Goal: Task Accomplishment & Management: Manage account settings

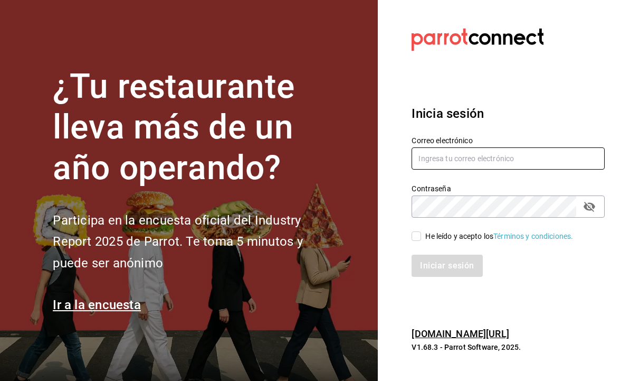
click at [487, 169] on input "text" at bounding box center [508, 158] width 193 height 22
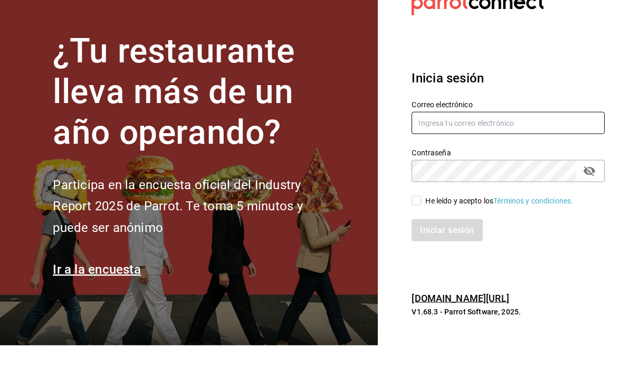
type input "juany1101@hotmail.com"
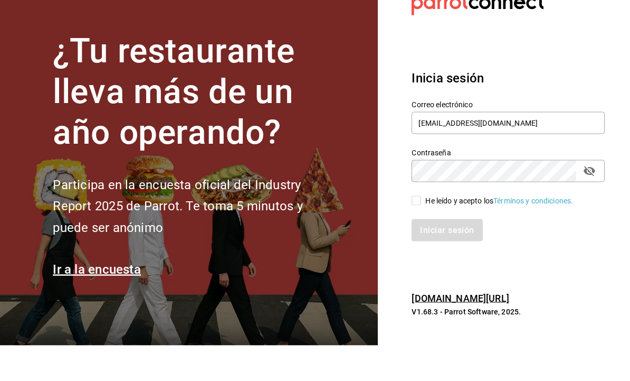
scroll to position [35, 0]
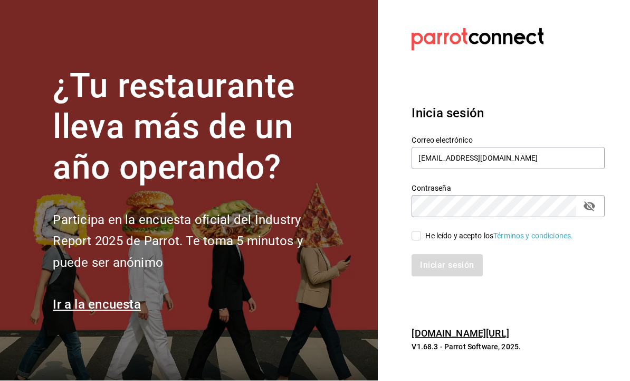
click at [421, 231] on input "He leído y acepto los Términos y condiciones." at bounding box center [417, 236] width 10 height 10
checkbox input "true"
click at [460, 254] on button "Iniciar sesión" at bounding box center [447, 265] width 71 height 22
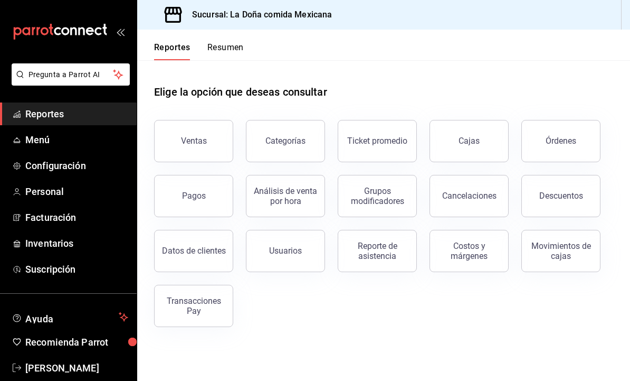
click at [116, 165] on span "Configuración" at bounding box center [76, 165] width 103 height 14
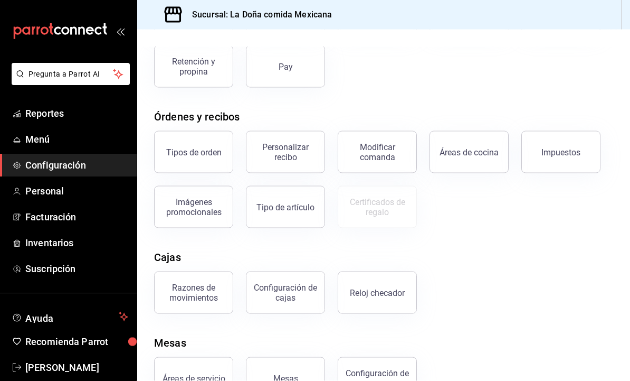
click at [278, 299] on div "Configuración de cajas" at bounding box center [285, 292] width 65 height 20
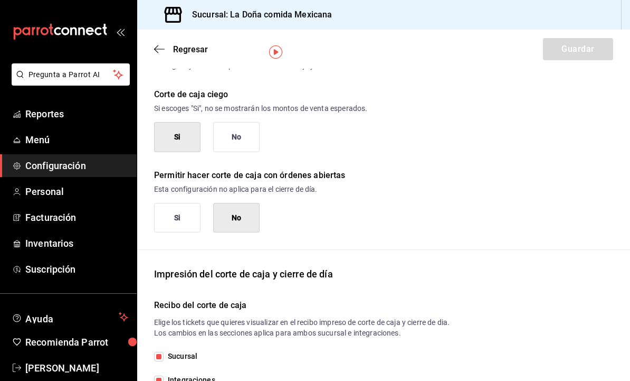
scroll to position [34, 0]
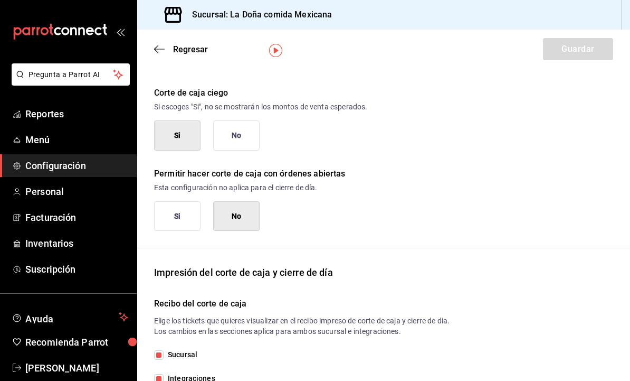
click at [173, 214] on button "Si" at bounding box center [177, 216] width 46 height 30
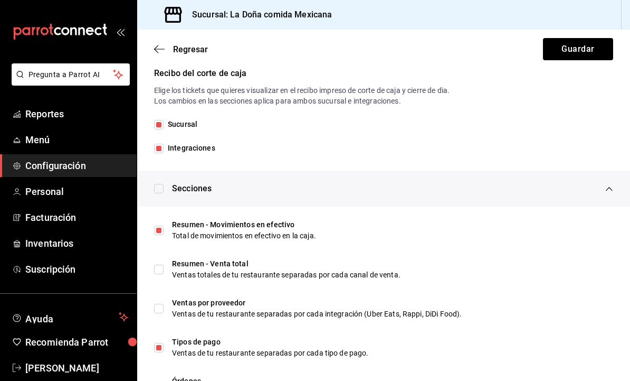
scroll to position [267, 0]
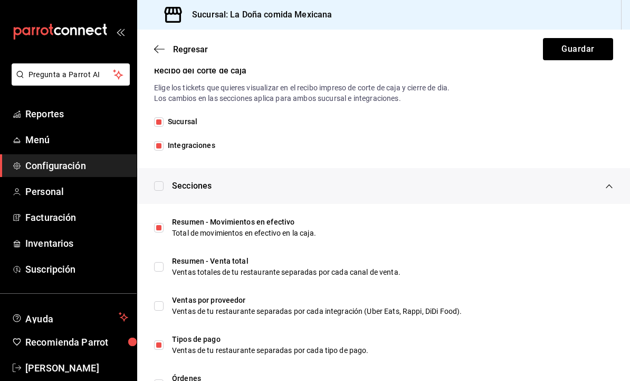
click at [598, 51] on button "Guardar" at bounding box center [578, 49] width 70 height 22
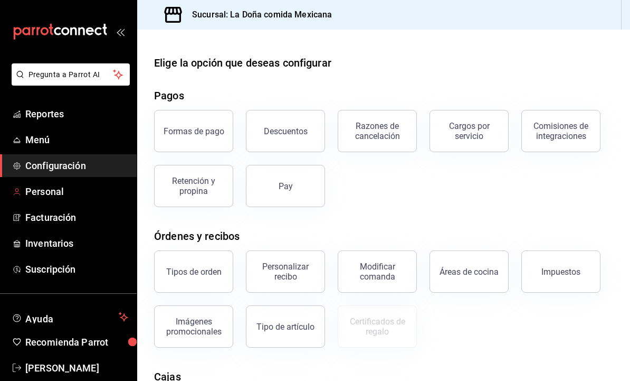
click at [111, 191] on span "Personal" at bounding box center [76, 191] width 103 height 14
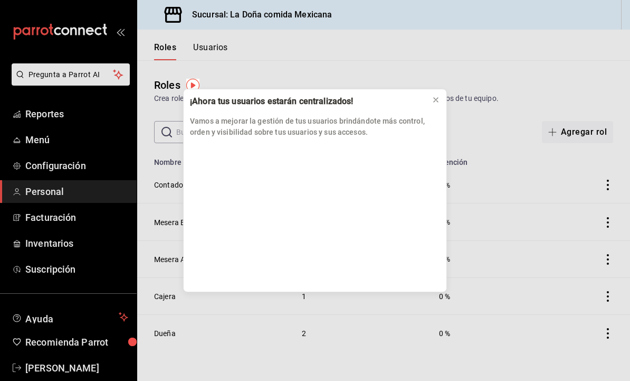
click at [436, 101] on icon at bounding box center [436, 100] width 8 height 8
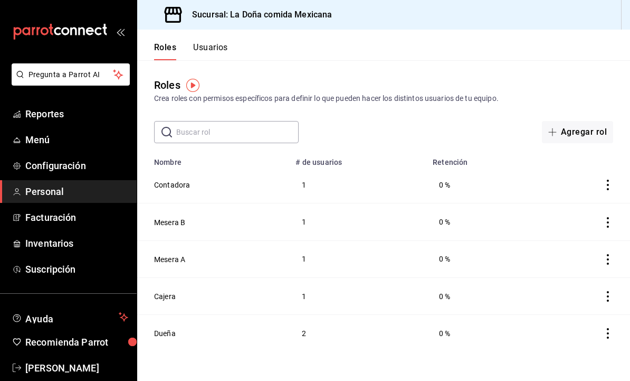
click at [221, 45] on button "Usuarios" at bounding box center [210, 51] width 35 height 18
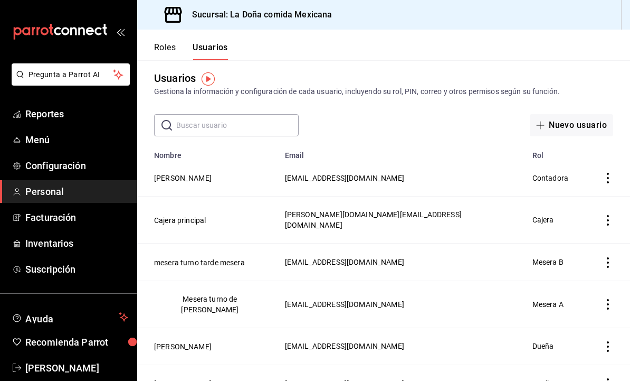
scroll to position [6, 0]
click at [213, 365] on td "Juany Sauceda" at bounding box center [207, 383] width 141 height 37
click at [203, 379] on button "Juany Sauceda" at bounding box center [183, 384] width 58 height 11
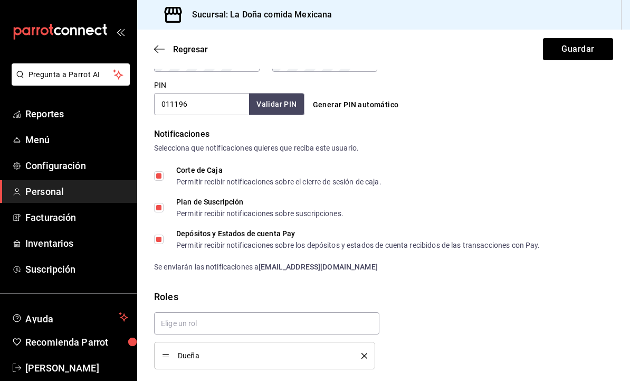
scroll to position [486, 0]
click at [220, 115] on input "011196" at bounding box center [201, 104] width 95 height 22
type input "011197"
click at [590, 46] on button "Guardar" at bounding box center [578, 49] width 70 height 22
